Goal: Task Accomplishment & Management: Use online tool/utility

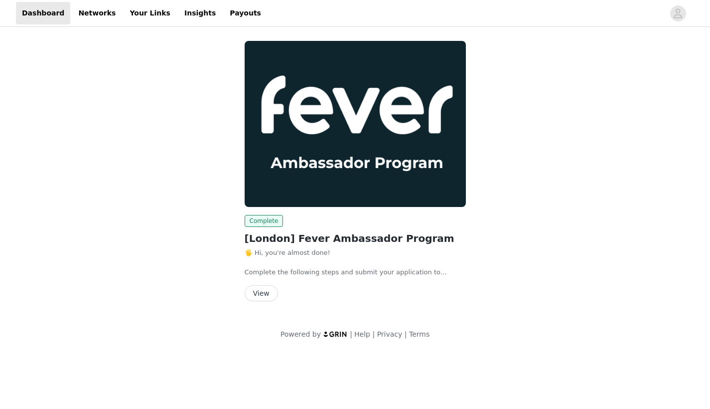
click at [264, 287] on button "View" at bounding box center [261, 293] width 33 height 16
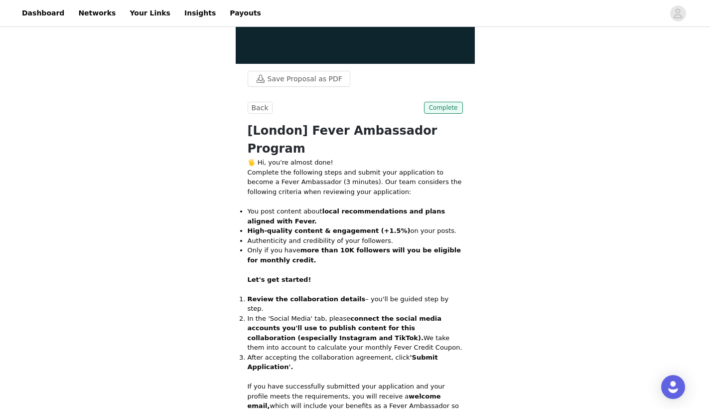
scroll to position [466, 0]
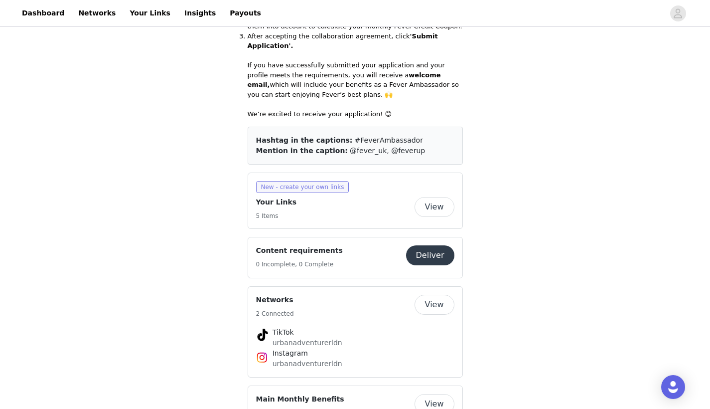
click at [310, 181] on span "New - create your own links" at bounding box center [302, 187] width 93 height 12
click at [434, 197] on button "View" at bounding box center [435, 207] width 40 height 20
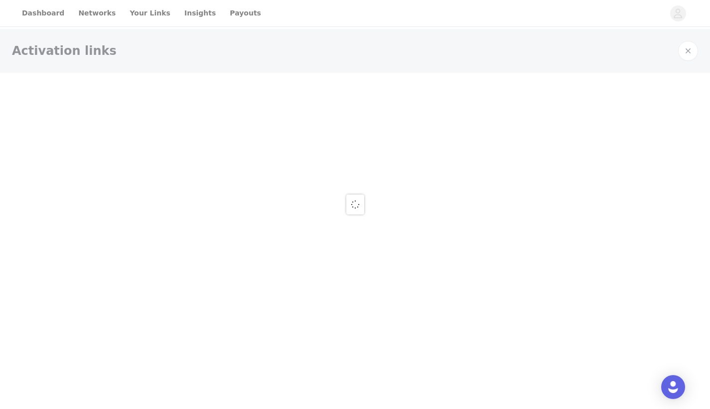
scroll to position [27, 0]
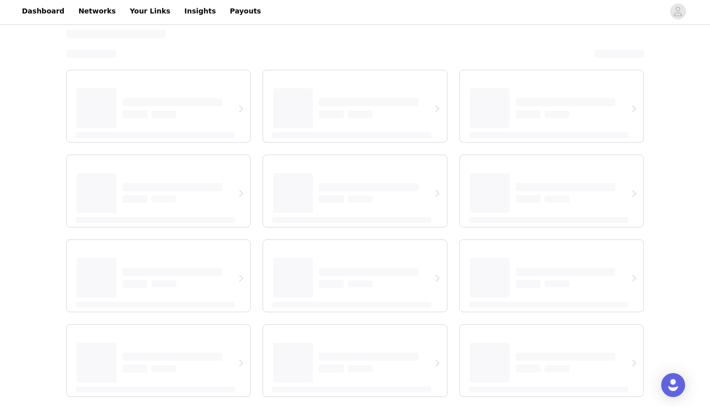
select select "12"
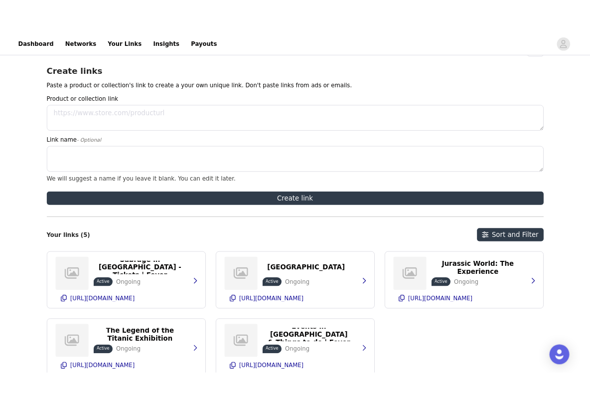
scroll to position [29, 0]
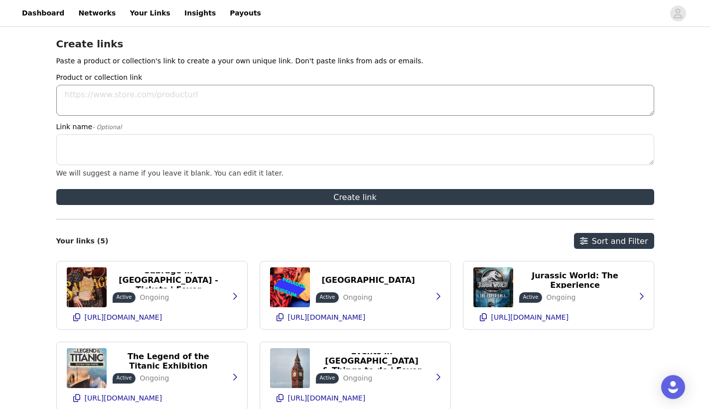
click at [188, 95] on textarea "Product or collection link" at bounding box center [355, 100] width 598 height 31
paste textarea "[URL][DOMAIN_NAME]"
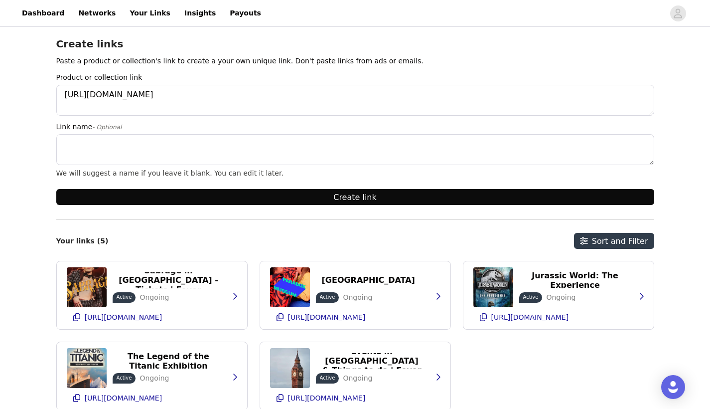
type textarea "[URL][DOMAIN_NAME]"
click at [382, 195] on button "Create link" at bounding box center [355, 197] width 598 height 16
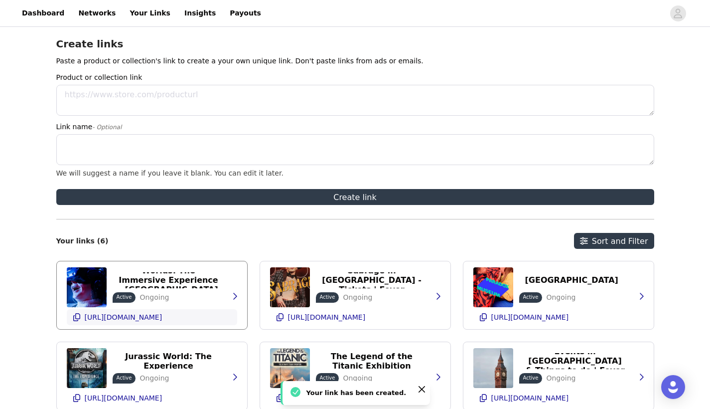
click at [163, 313] on p "[URL][DOMAIN_NAME]" at bounding box center [124, 317] width 78 height 8
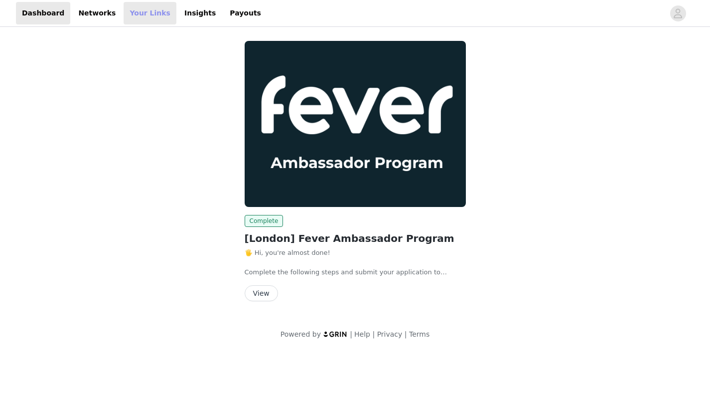
click at [142, 11] on link "Your Links" at bounding box center [150, 13] width 53 height 22
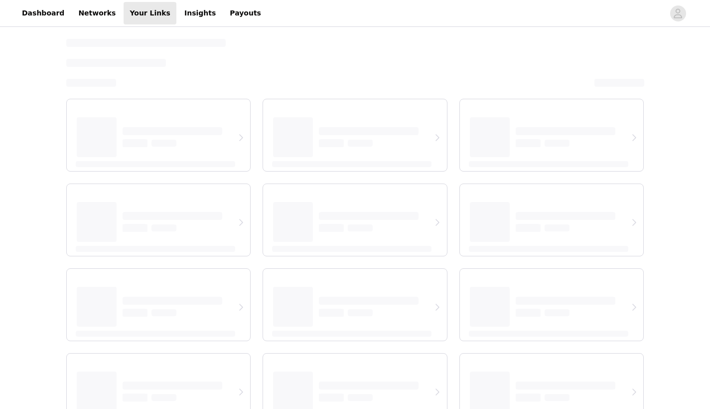
select select "12"
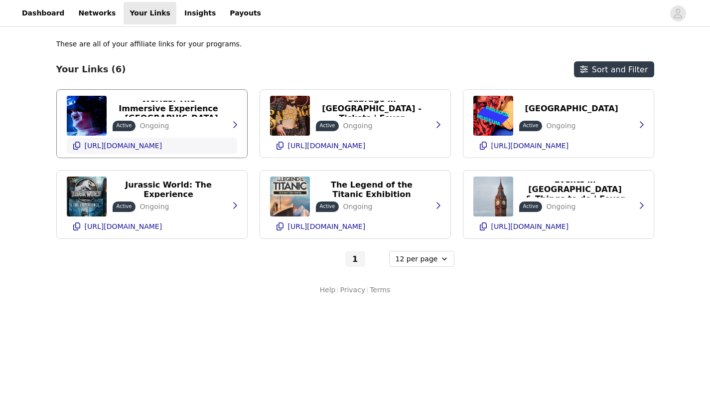
click at [163, 143] on p "[URL][DOMAIN_NAME]" at bounding box center [124, 146] width 78 height 8
